Goal: Task Accomplishment & Management: Use online tool/utility

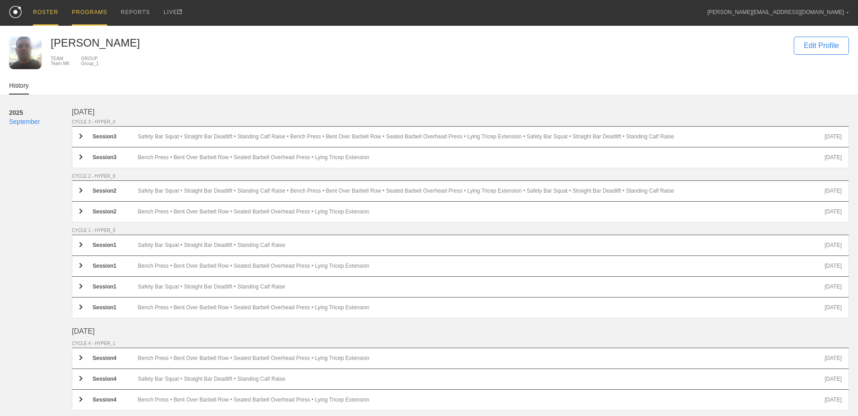
click at [93, 12] on div "PROGRAMS" at bounding box center [89, 13] width 35 height 26
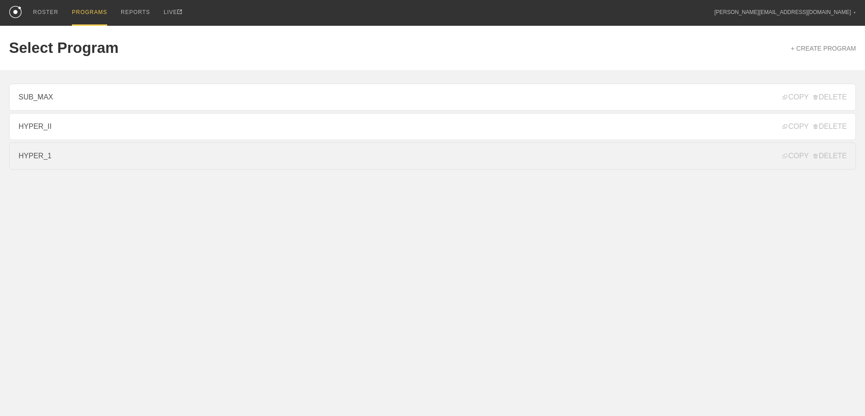
drag, startPoint x: 81, startPoint y: 172, endPoint x: 79, endPoint y: 166, distance: 6.1
click at [81, 171] on html "ROSTER PROGRAMS REPORTS LIVE [PERSON_NAME][EMAIL_ADDRESS][DOMAIN_NAME] ▼ Settin…" at bounding box center [432, 107] width 865 height 215
click at [76, 159] on link "HYPER_1" at bounding box center [432, 155] width 847 height 27
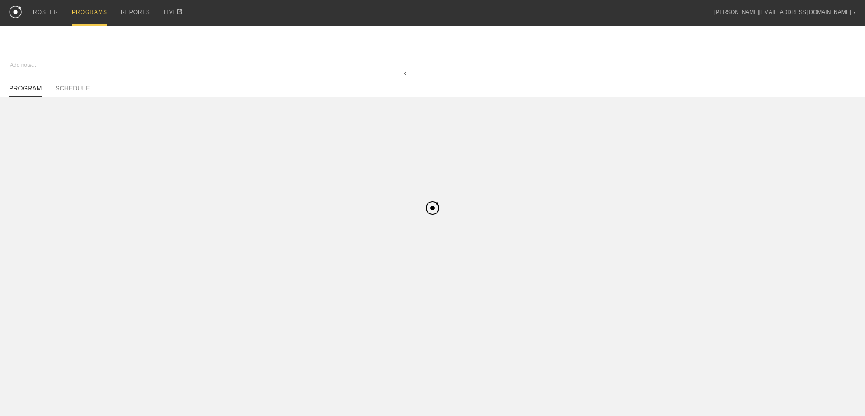
type textarea "x"
type input "HYPER_1"
type textarea "Hypertrophy I - 4 Week Progression (3-0-0, 4-0-0)"
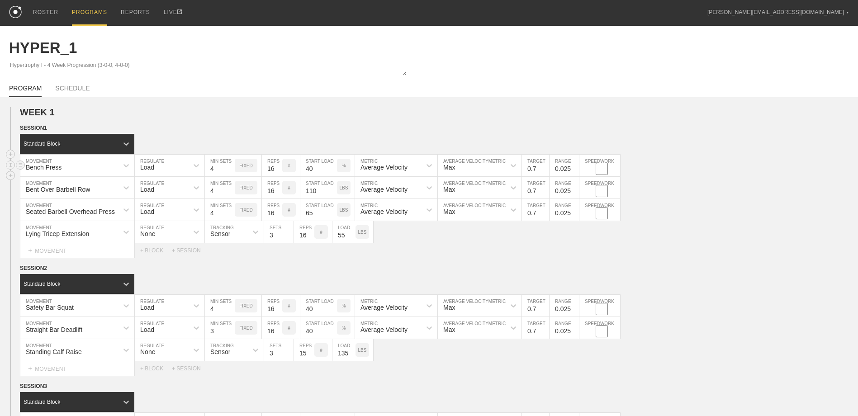
click at [290, 166] on p "#" at bounding box center [289, 165] width 3 height 5
click at [289, 169] on p "AM RAP" at bounding box center [289, 166] width 14 height 10
click at [289, 168] on p "#" at bounding box center [289, 165] width 3 height 5
click at [290, 171] on p "AM RAP" at bounding box center [289, 166] width 14 height 10
click at [333, 112] on h2 "WEEK 1" at bounding box center [439, 112] width 838 height 10
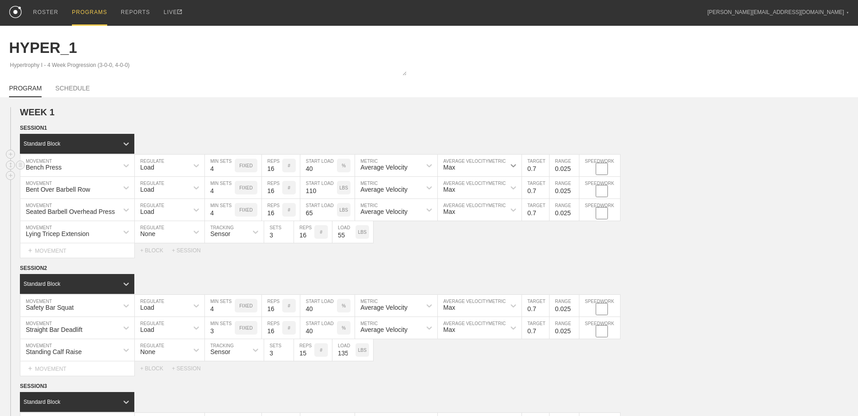
click at [512, 166] on icon at bounding box center [513, 165] width 9 height 9
click at [514, 127] on div "SESSION 1" at bounding box center [439, 128] width 838 height 10
click at [515, 166] on icon at bounding box center [513, 165] width 5 height 3
